Goal: Transaction & Acquisition: Book appointment/travel/reservation

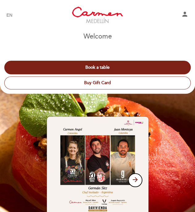
click at [54, 104] on div "arrow_forward" at bounding box center [97, 174] width 195 height 144
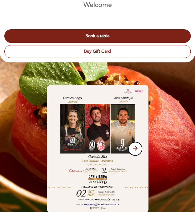
click at [120, 33] on button "Book a table" at bounding box center [97, 36] width 186 height 14
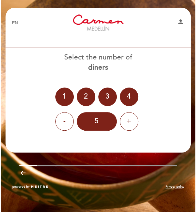
scroll to position [0, 0]
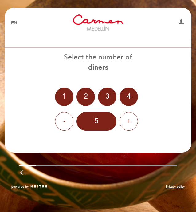
click at [82, 102] on div "2" at bounding box center [86, 96] width 18 height 18
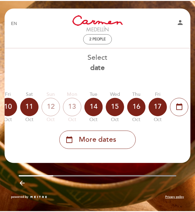
scroll to position [0, 215]
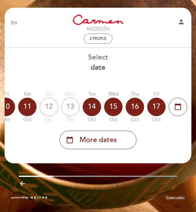
click at [116, 138] on span "More dates" at bounding box center [98, 140] width 37 height 10
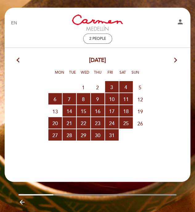
click at [172, 59] on div "arrow_back_ios [DATE] arrow_forward_ios" at bounding box center [97, 60] width 186 height 8
click at [174, 61] on icon "arrow_forward_ios" at bounding box center [176, 60] width 6 height 8
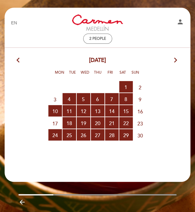
click at [126, 99] on span "8 RESERVATIONS AVAILABLE" at bounding box center [126, 98] width 14 height 11
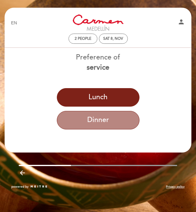
click at [113, 118] on button "Dinner" at bounding box center [98, 120] width 83 height 18
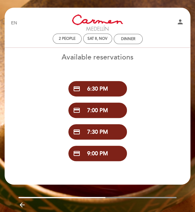
click at [113, 132] on button "credit_card 7:30 PM" at bounding box center [97, 131] width 58 height 15
